Goal: Check status: Check status

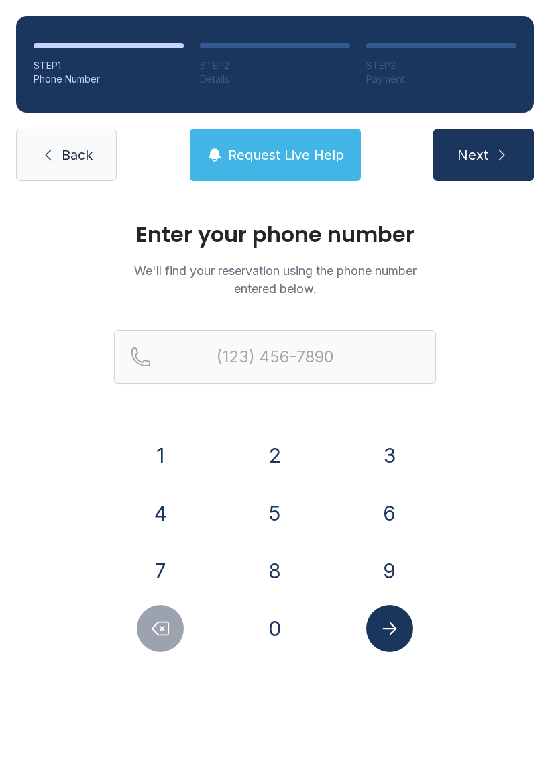
click at [276, 461] on button "2" at bounding box center [274, 455] width 47 height 47
click at [374, 446] on button "3" at bounding box center [389, 455] width 47 height 47
click at [370, 591] on div "9" at bounding box center [389, 570] width 93 height 47
click at [275, 448] on button "2" at bounding box center [274, 455] width 47 height 47
click at [386, 575] on button "9" at bounding box center [389, 570] width 47 height 47
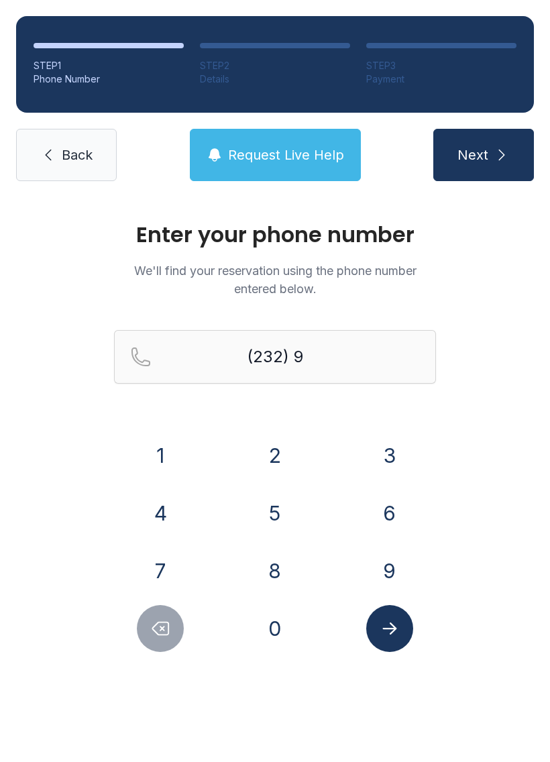
click at [144, 635] on button "Delete number" at bounding box center [160, 628] width 47 height 47
click at [144, 634] on button "Delete number" at bounding box center [160, 628] width 47 height 47
click at [389, 581] on button "9" at bounding box center [389, 570] width 47 height 47
click at [270, 455] on button "2" at bounding box center [274, 455] width 47 height 47
click at [271, 633] on button "0" at bounding box center [274, 628] width 47 height 47
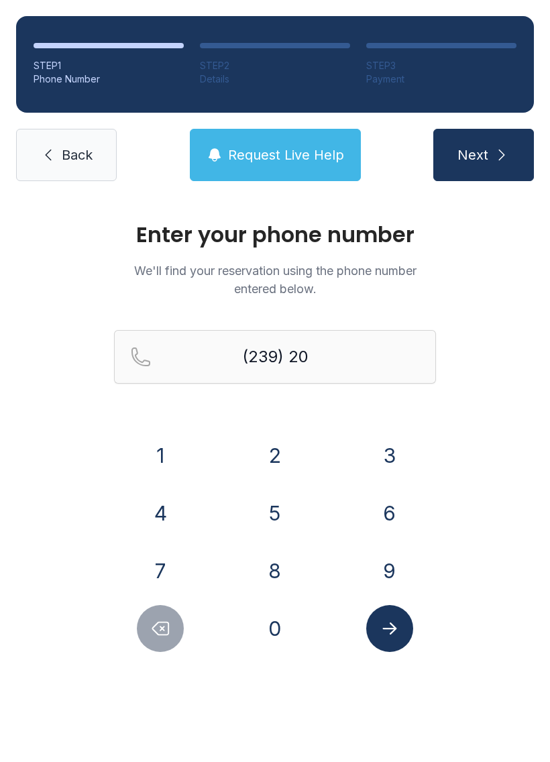
click at [385, 506] on button "6" at bounding box center [389, 512] width 47 height 47
click at [286, 636] on button "0" at bounding box center [274, 628] width 47 height 47
click at [156, 520] on button "4" at bounding box center [160, 512] width 47 height 47
click at [267, 522] on button "5" at bounding box center [274, 512] width 47 height 47
click at [149, 459] on button "1" at bounding box center [160, 455] width 47 height 47
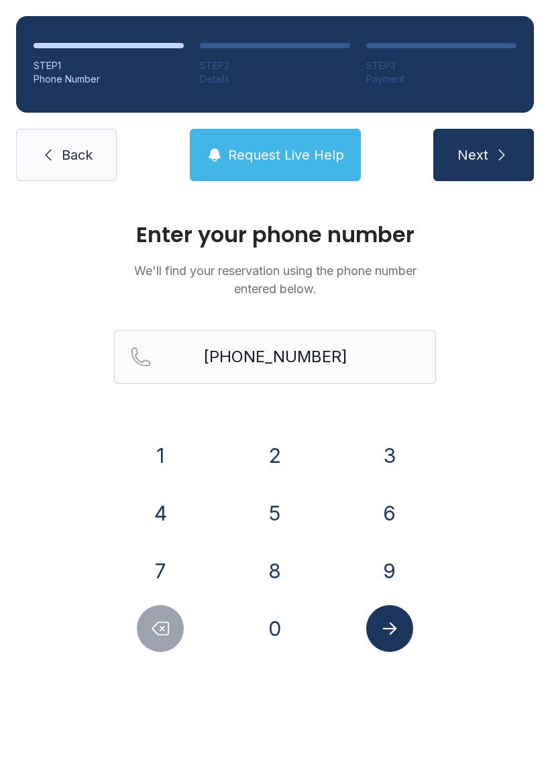
click at [381, 634] on icon "Submit lookup form" at bounding box center [389, 628] width 20 height 20
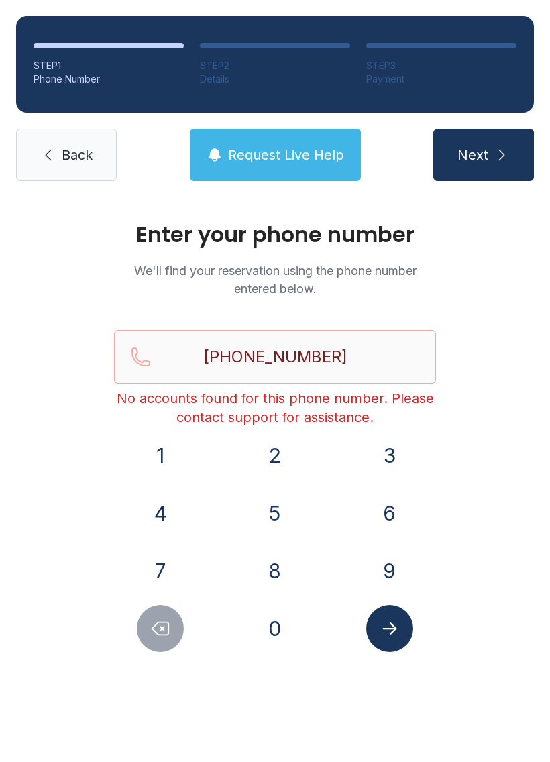
click at [154, 627] on icon "Delete number" at bounding box center [161, 628] width 16 height 13
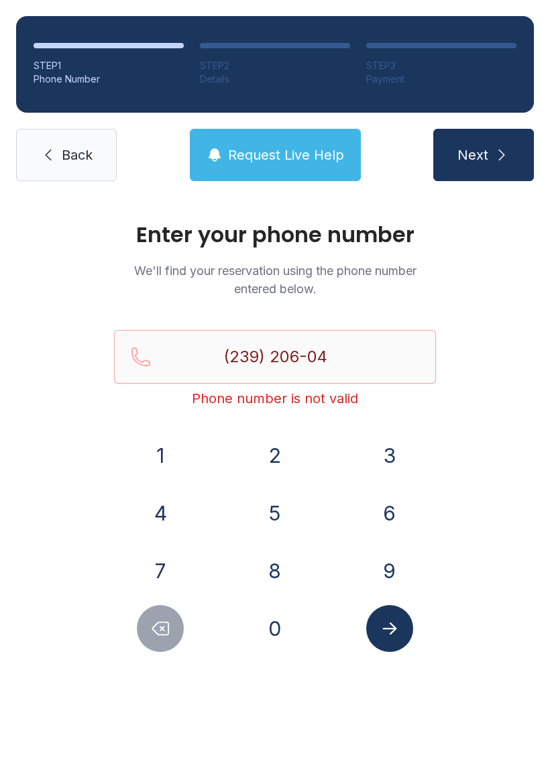
click at [154, 632] on icon "Delete number" at bounding box center [160, 628] width 20 height 20
type input "(239) 206-"
click at [53, 154] on icon at bounding box center [48, 155] width 16 height 16
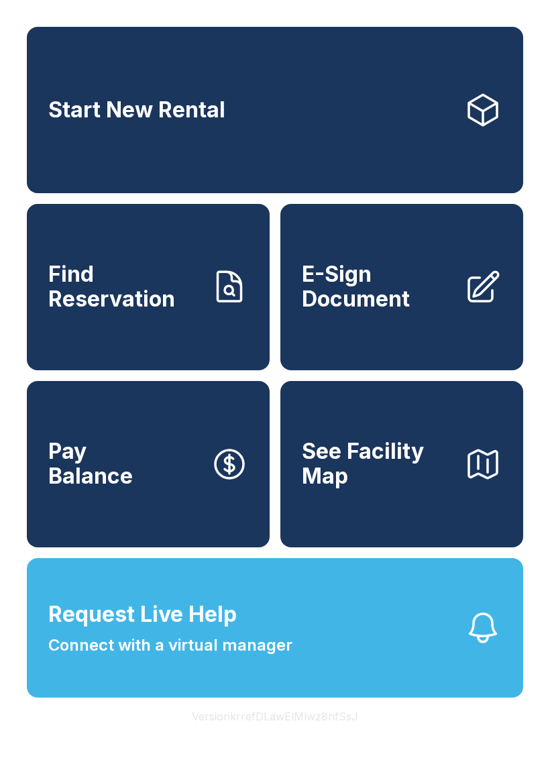
click at [127, 311] on span "Find Reservation" at bounding box center [124, 286] width 152 height 49
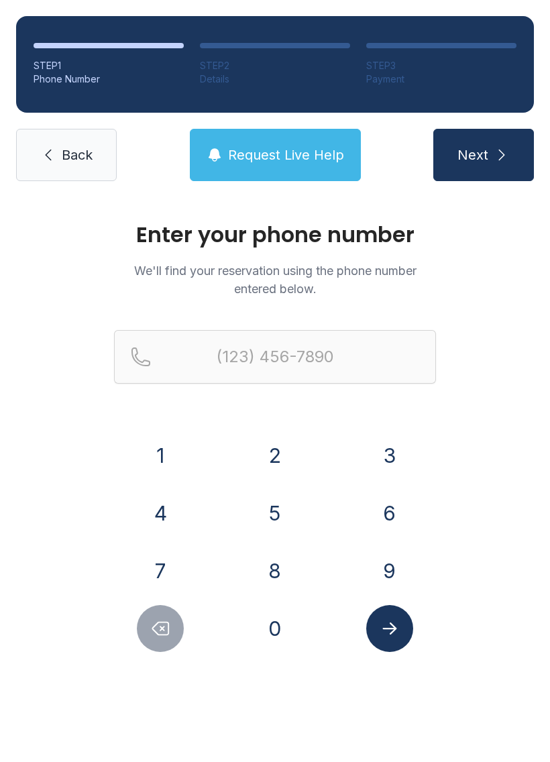
click at [276, 462] on button "2" at bounding box center [274, 455] width 47 height 47
click at [369, 455] on button "3" at bounding box center [389, 455] width 47 height 47
click at [373, 573] on button "9" at bounding box center [389, 570] width 47 height 47
click at [265, 450] on button "2" at bounding box center [274, 455] width 47 height 47
click at [276, 627] on button "0" at bounding box center [274, 628] width 47 height 47
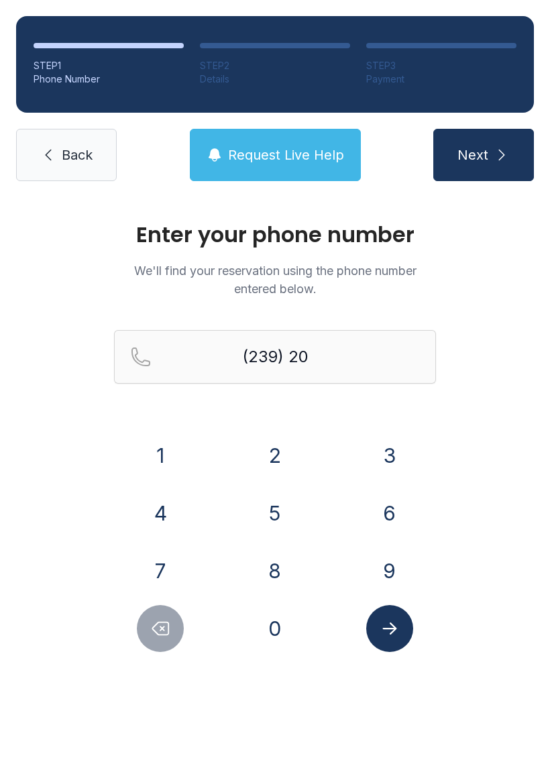
click at [380, 509] on button "6" at bounding box center [389, 512] width 47 height 47
click at [279, 635] on button "0" at bounding box center [274, 628] width 47 height 47
click at [159, 512] on button "4" at bounding box center [160, 512] width 47 height 47
click at [152, 632] on icon "Delete number" at bounding box center [160, 628] width 20 height 20
click at [152, 631] on icon "Delete number" at bounding box center [160, 628] width 20 height 20
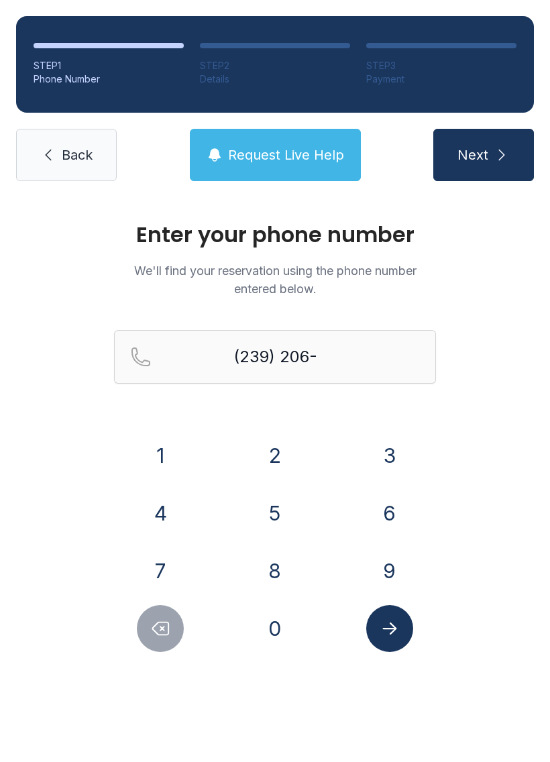
click at [145, 624] on button "Delete number" at bounding box center [160, 628] width 47 height 47
click at [145, 623] on button "Delete number" at bounding box center [160, 628] width 47 height 47
click at [143, 623] on button "Delete number" at bounding box center [160, 628] width 47 height 47
click at [142, 623] on button "Delete number" at bounding box center [160, 628] width 47 height 47
click at [148, 620] on button "Delete number" at bounding box center [160, 628] width 47 height 47
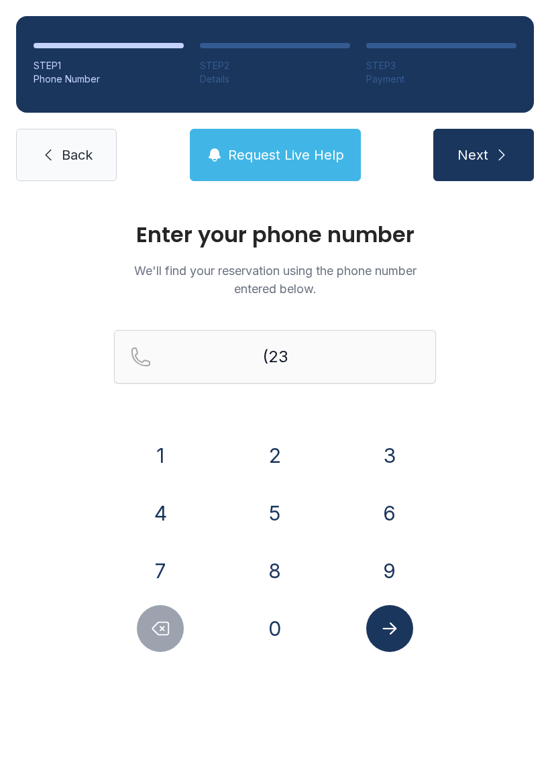
type input "(2"
click at [148, 619] on button "Delete number" at bounding box center [160, 628] width 47 height 47
click at [147, 619] on button "Delete number" at bounding box center [160, 628] width 47 height 47
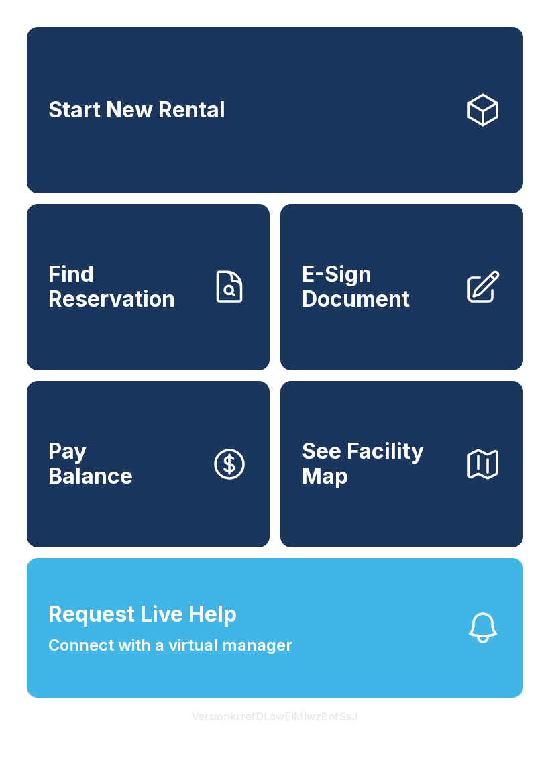
click at [418, 522] on button "See Facility Map" at bounding box center [401, 464] width 243 height 166
